Goal: Transaction & Acquisition: Obtain resource

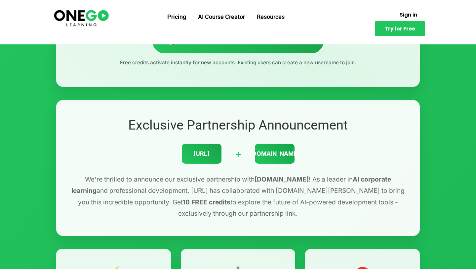
click at [189, 102] on div "Exclusive Partnership Announcement [URL] + [DOMAIN_NAME][PERSON_NAME] We're thr…" at bounding box center [238, 168] width 364 height 136
click at [187, 102] on div "Exclusive Partnership Announcement [URL] + [DOMAIN_NAME][PERSON_NAME] We're thr…" at bounding box center [238, 168] width 364 height 136
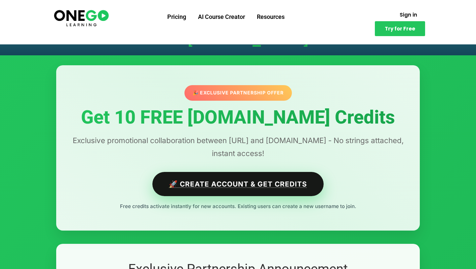
click at [232, 183] on link "🚀 Create Account & Get Credits" at bounding box center [238, 184] width 171 height 24
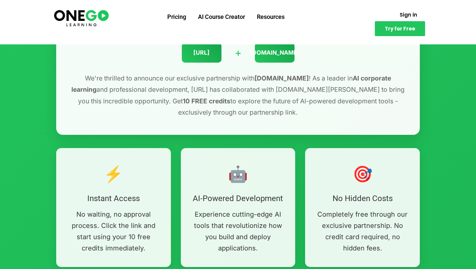
scroll to position [251, 0]
